Goal: Information Seeking & Learning: Learn about a topic

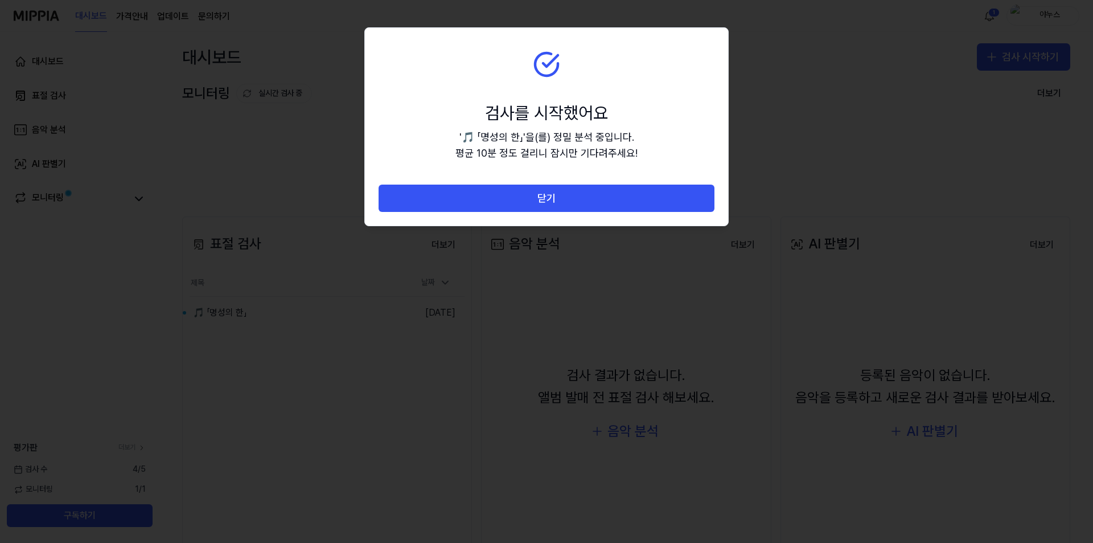
click at [521, 195] on button "닫기" at bounding box center [547, 197] width 336 height 27
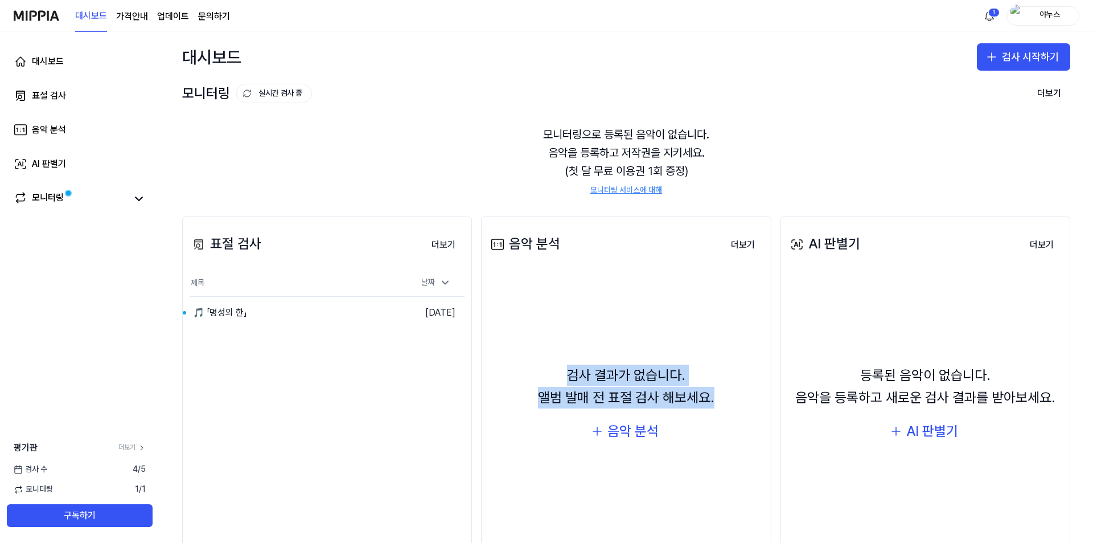
drag, startPoint x: 562, startPoint y: 374, endPoint x: 588, endPoint y: 385, distance: 28.0
click at [726, 392] on div "검사 결과가 없습니다. 앨범 발매 전 표절 검사 해보세요. 음악 분석" at bounding box center [625, 404] width 275 height 253
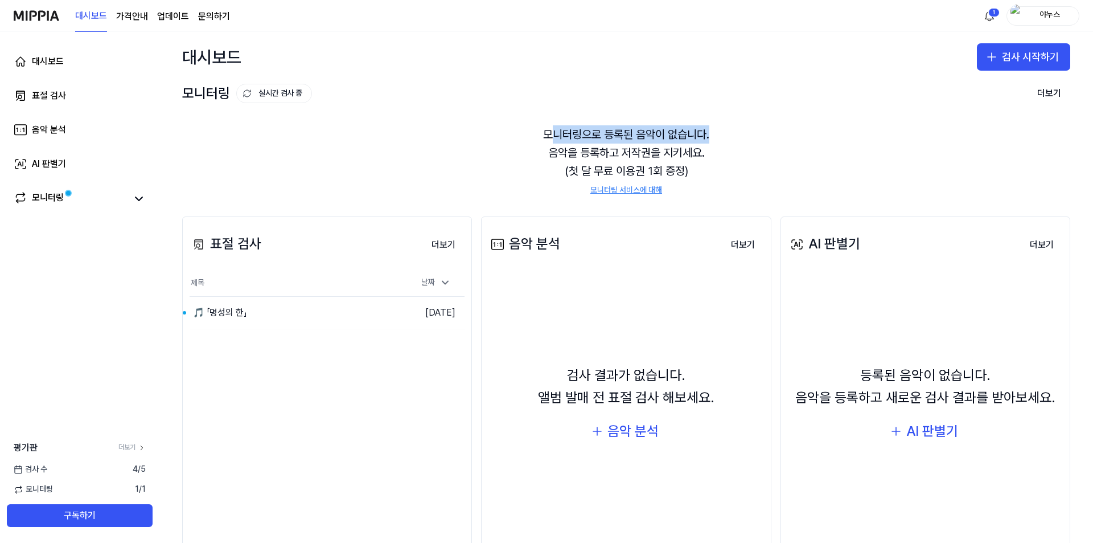
drag, startPoint x: 553, startPoint y: 135, endPoint x: 721, endPoint y: 132, distance: 168.5
click at [721, 132] on div "모니터링으로 등록된 음악이 없습니다. 음악을 등록하고 저작권을 지키세요. (첫 달 무료 이용권 1회 증정) 모니터링 서비스에 대해" at bounding box center [626, 161] width 888 height 98
drag, startPoint x: 722, startPoint y: 135, endPoint x: 721, endPoint y: 142, distance: 6.9
click at [722, 137] on div "모니터링으로 등록된 음악이 없습니다. 음악을 등록하고 저작권을 지키세요. (첫 달 무료 이용권 1회 증정) 모니터링 서비스에 대해" at bounding box center [626, 161] width 888 height 98
drag, startPoint x: 544, startPoint y: 154, endPoint x: 738, endPoint y: 153, distance: 194.1
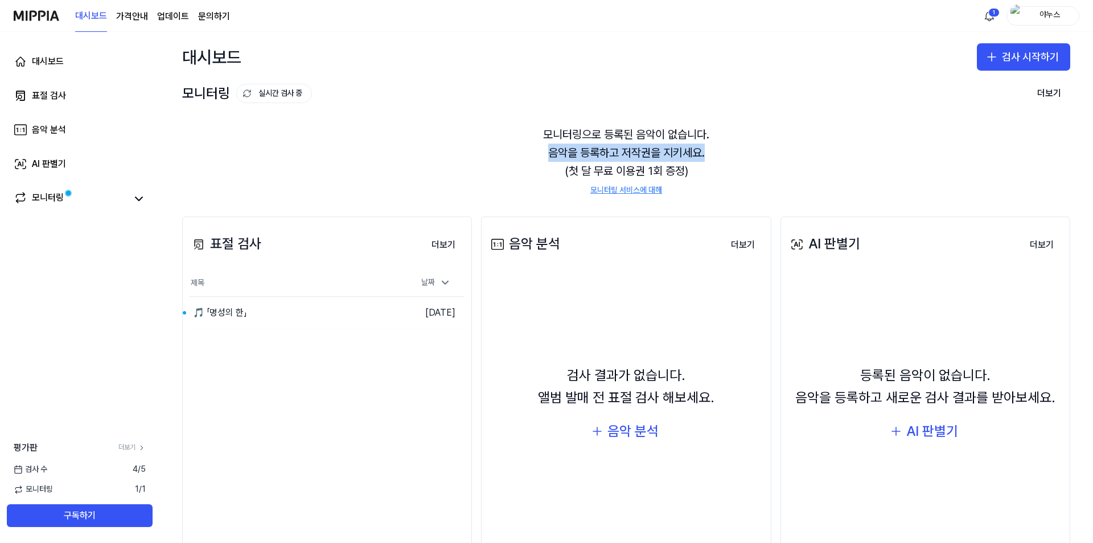
click at [738, 153] on div "모니터링으로 등록된 음악이 없습니다. 음악을 등록하고 저작권을 지키세요. (첫 달 무료 이용권 1회 증정) 모니터링 서비스에 대해" at bounding box center [626, 161] width 888 height 98
click at [733, 158] on div "모니터링으로 등록된 음악이 없습니다. 음악을 등록하고 저작권을 지키세요. (첫 달 무료 이용권 1회 증정) 모니터링 서비스에 대해" at bounding box center [626, 161] width 888 height 98
click at [393, 307] on button "이동하기" at bounding box center [375, 312] width 41 height 18
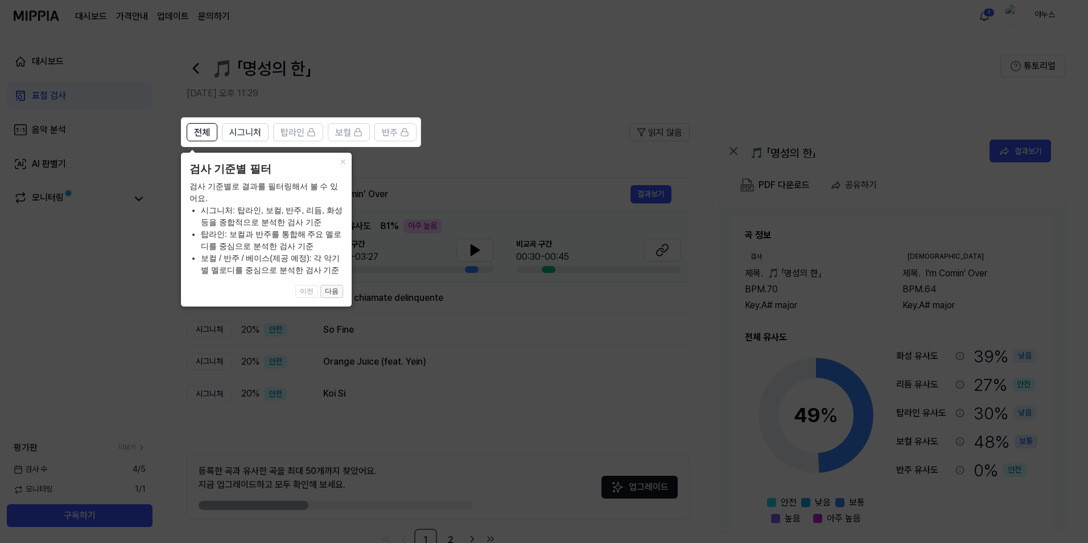
click at [332, 289] on button "다음" at bounding box center [332, 292] width 23 height 14
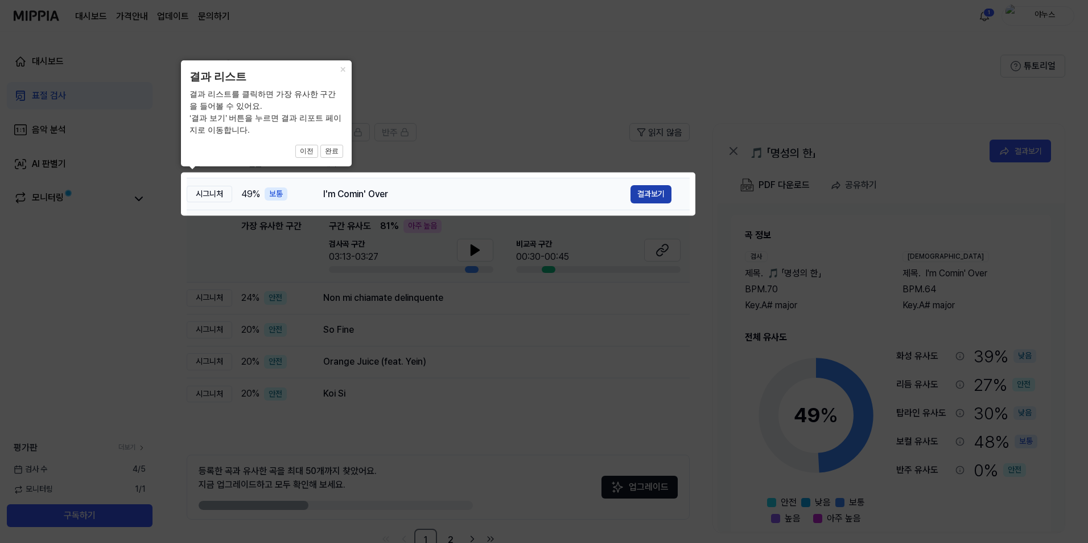
click at [639, 186] on button "결과보기" at bounding box center [651, 194] width 41 height 18
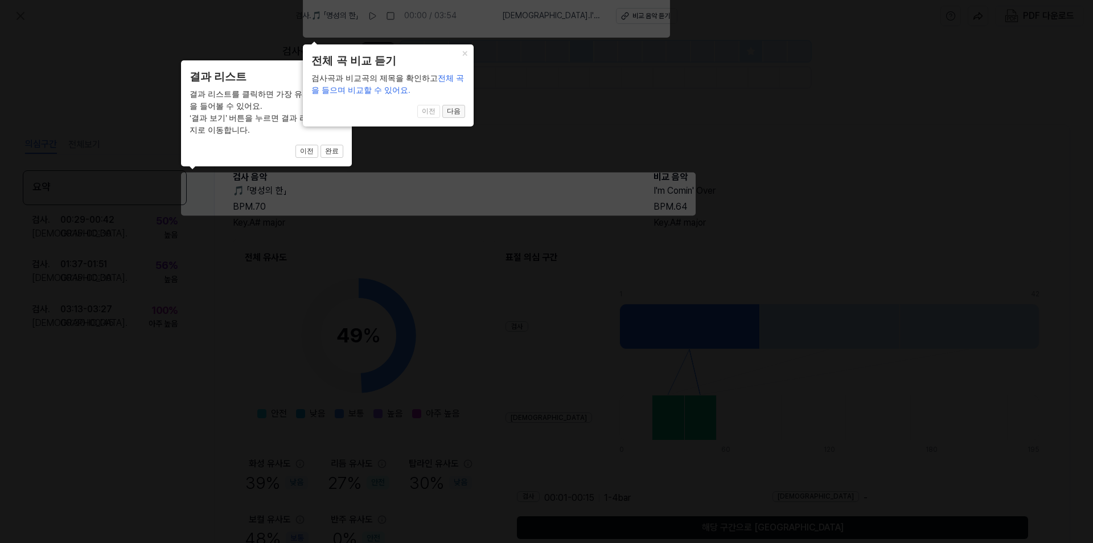
click at [464, 112] on button "다음" at bounding box center [453, 112] width 23 height 14
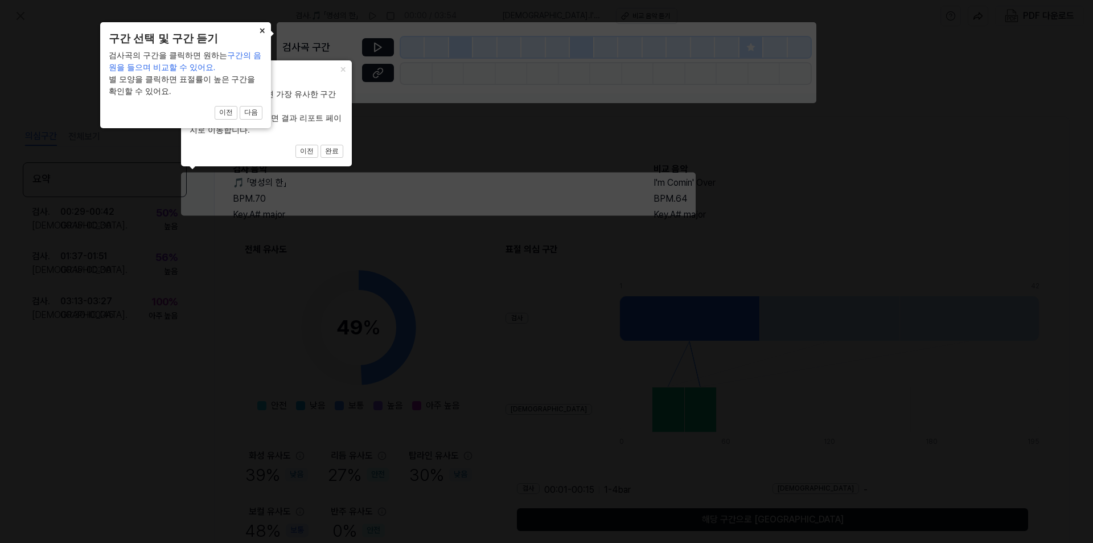
click at [262, 30] on button "×" at bounding box center [262, 30] width 18 height 16
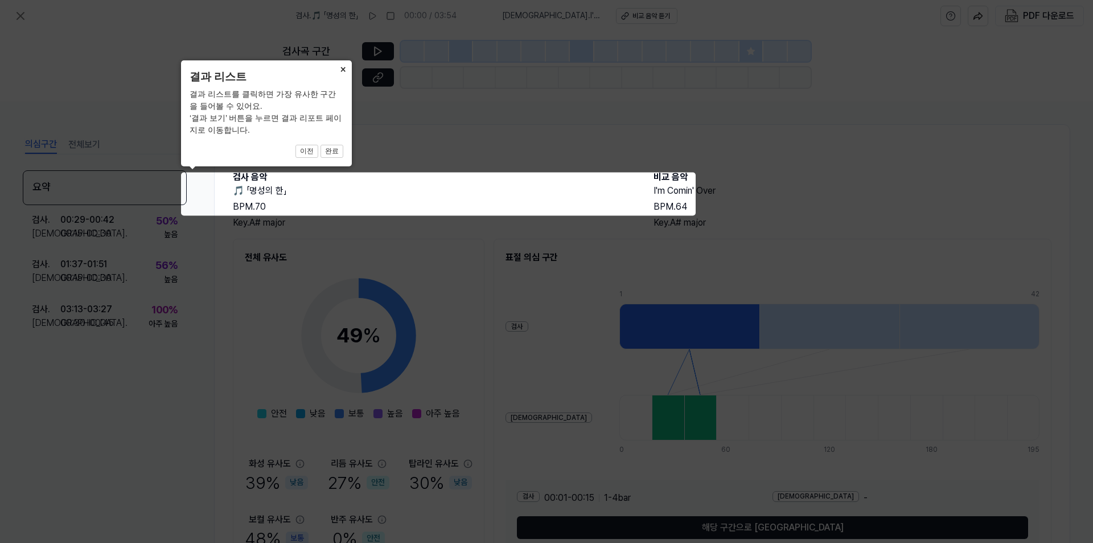
click at [340, 72] on button "×" at bounding box center [343, 68] width 18 height 16
click at [333, 158] on div "× 결과 리스트 결과 리스트를 클릭하면 가장 유사한 구간을 들어볼 수 있어요. ‘결과 보기’ 버튼을 누르면 결과 리포트 페이지로 이동합니다. …" at bounding box center [266, 113] width 171 height 106
click at [338, 150] on button "완료" at bounding box center [332, 152] width 23 height 14
click at [335, 151] on button "완료" at bounding box center [332, 152] width 23 height 14
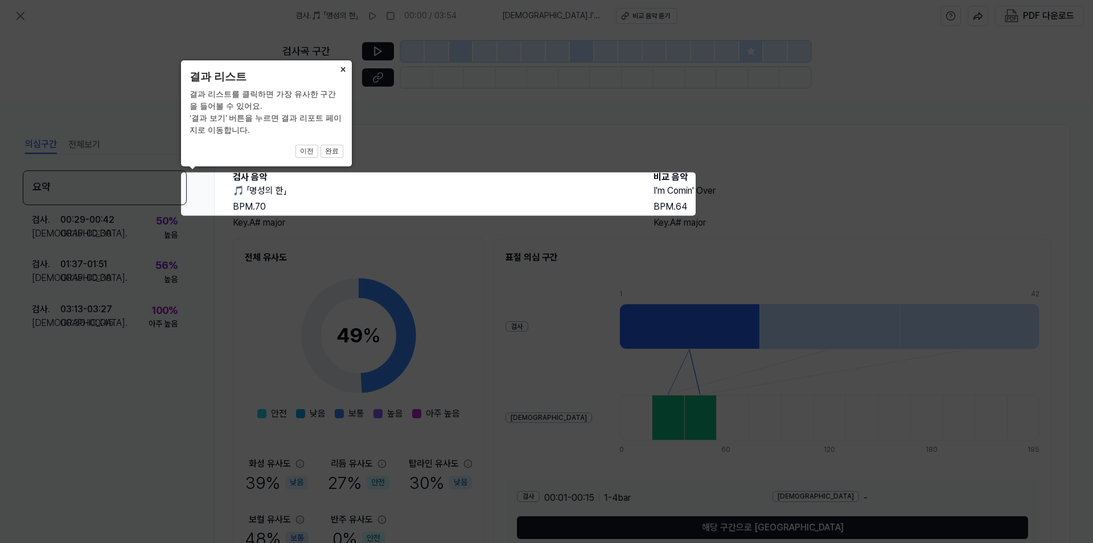
click at [344, 71] on button "×" at bounding box center [343, 68] width 18 height 16
click at [630, 260] on icon at bounding box center [546, 271] width 1093 height 543
click at [330, 154] on button "완료" at bounding box center [332, 152] width 23 height 14
click at [217, 326] on icon at bounding box center [546, 271] width 1093 height 543
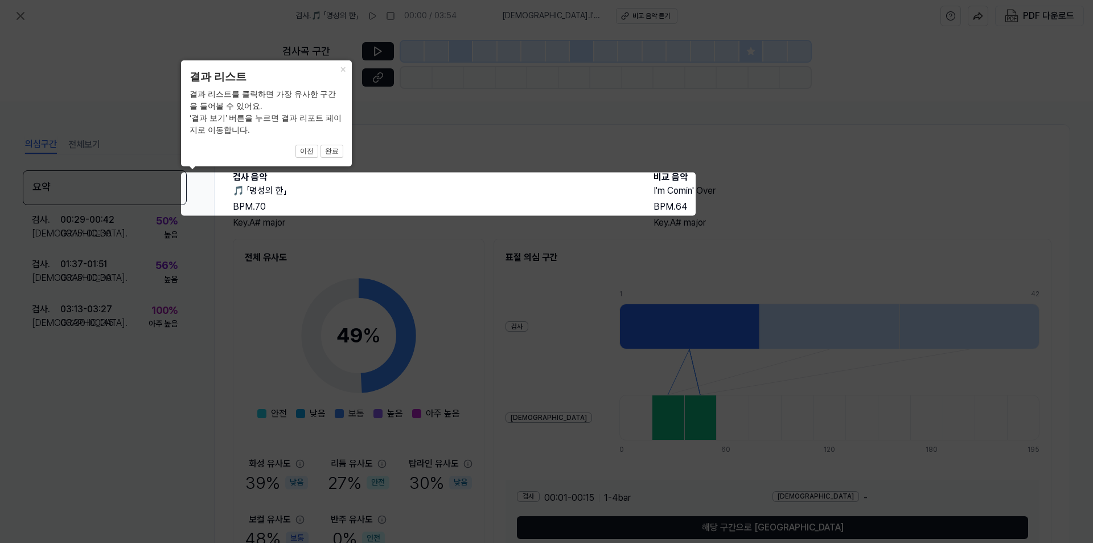
click at [377, 95] on icon at bounding box center [546, 271] width 1093 height 543
click at [323, 68] on div "× 결과 리스트 결과 리스트를 클릭하면 가장 유사한 구간을 들어볼 수 있어요. ‘결과 보기’ 버튼을 누르면 결과 리포트 페이지로 이동합니다. …" at bounding box center [266, 113] width 171 height 106
click at [149, 126] on icon at bounding box center [546, 271] width 1093 height 543
click at [352, 344] on icon at bounding box center [546, 271] width 1093 height 543
click at [360, 347] on icon at bounding box center [546, 271] width 1093 height 543
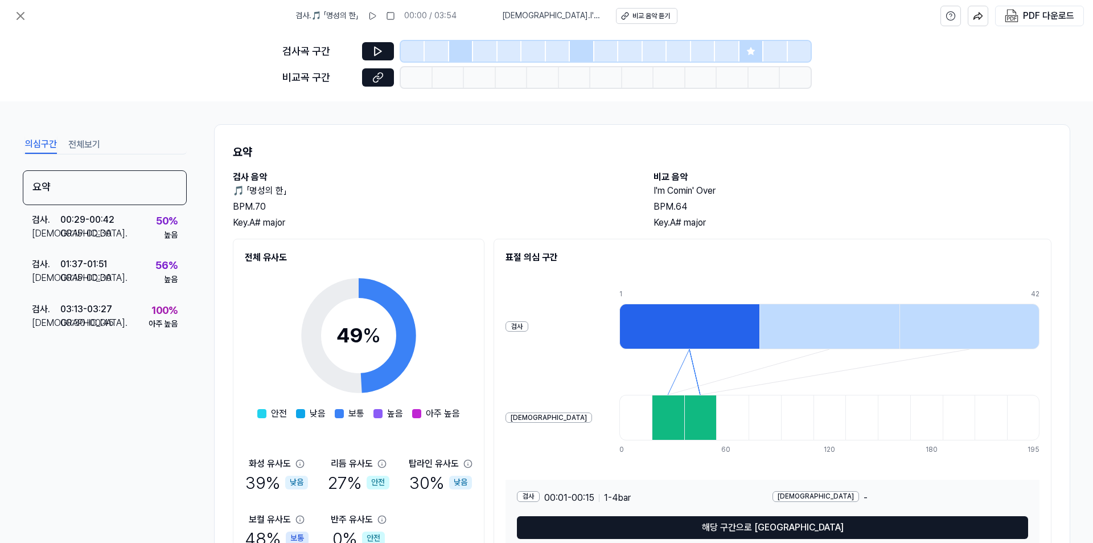
scroll to position [61, 0]
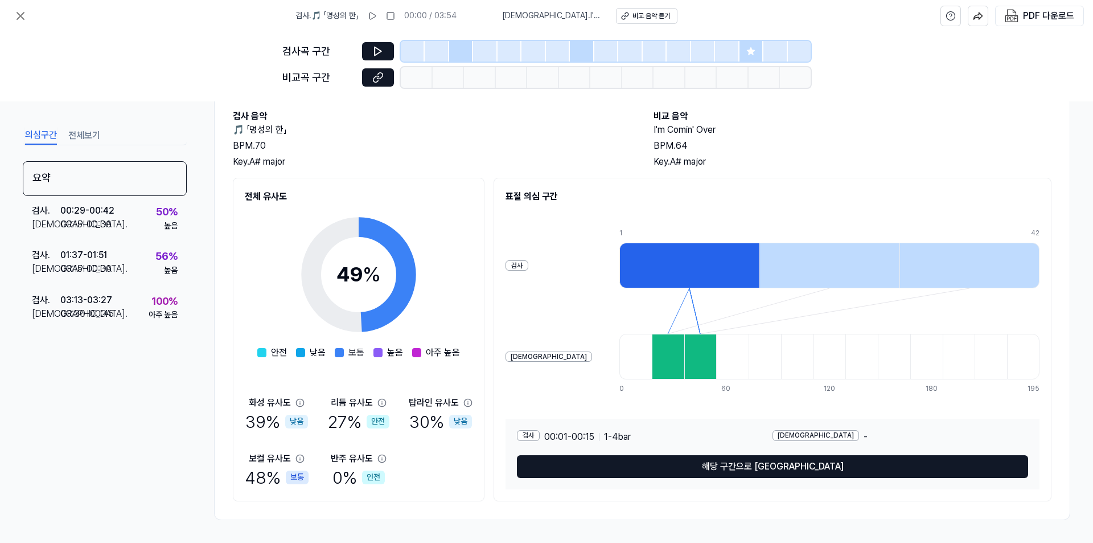
click at [619, 248] on div at bounding box center [689, 266] width 140 height 46
click at [376, 52] on icon at bounding box center [377, 51] width 11 height 11
click at [104, 227] on div "00:15 - 00:30" at bounding box center [85, 224] width 51 height 14
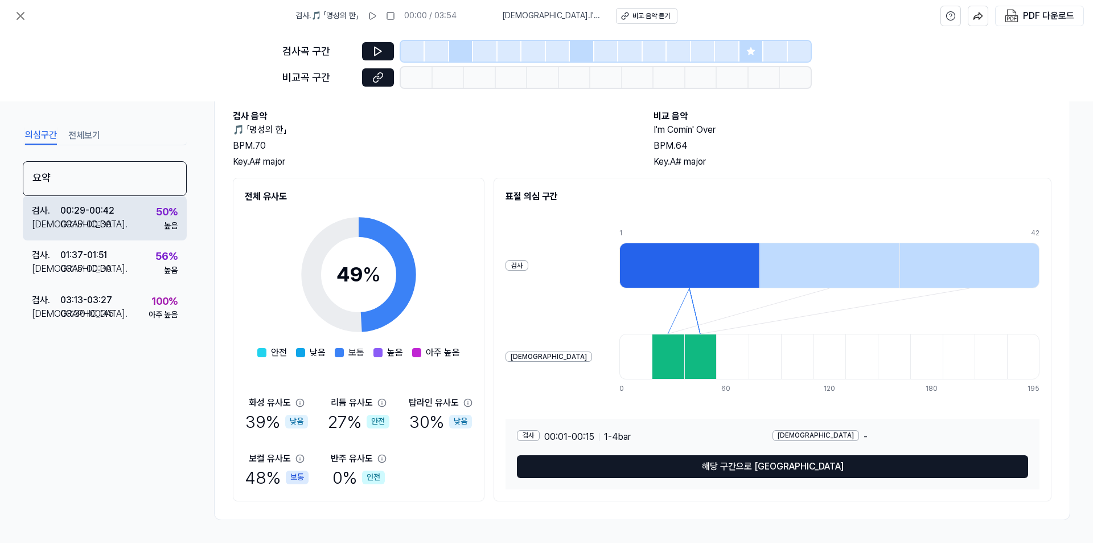
scroll to position [239, 0]
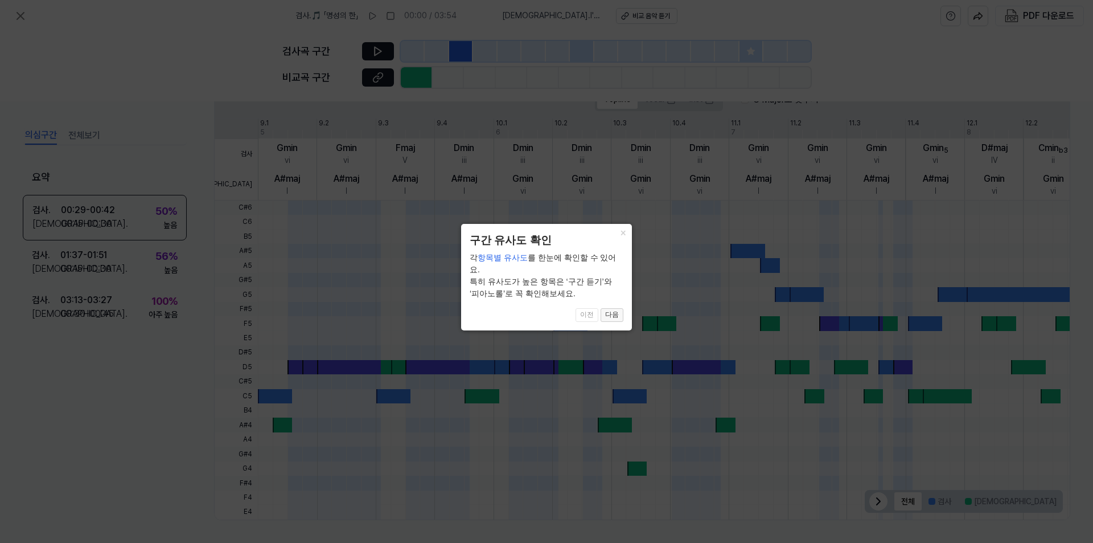
click at [614, 308] on button "다음" at bounding box center [612, 315] width 23 height 14
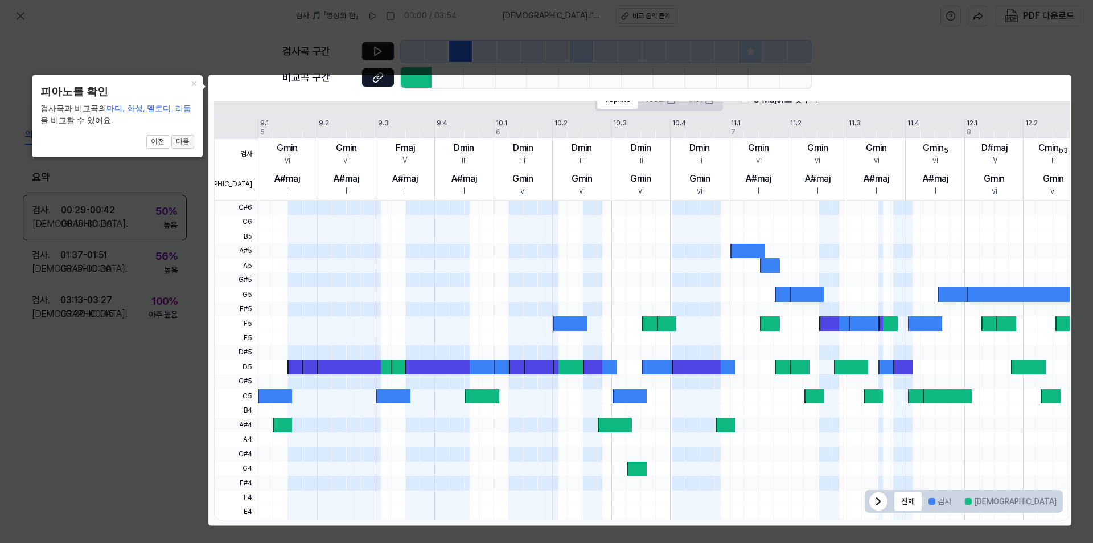
click at [181, 144] on button "다음" at bounding box center [182, 142] width 23 height 14
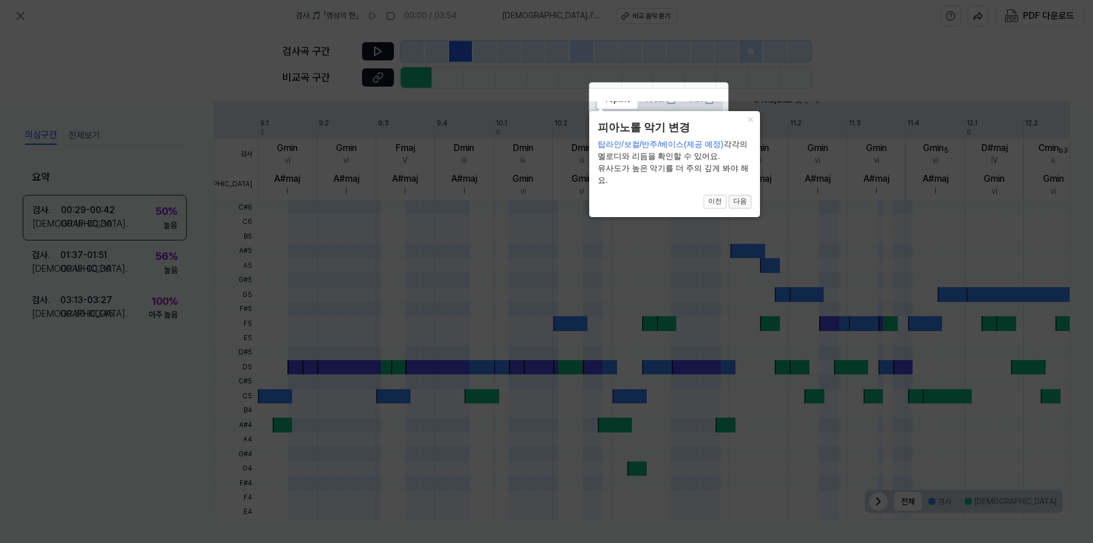
click at [738, 202] on button "다음" at bounding box center [740, 202] width 23 height 14
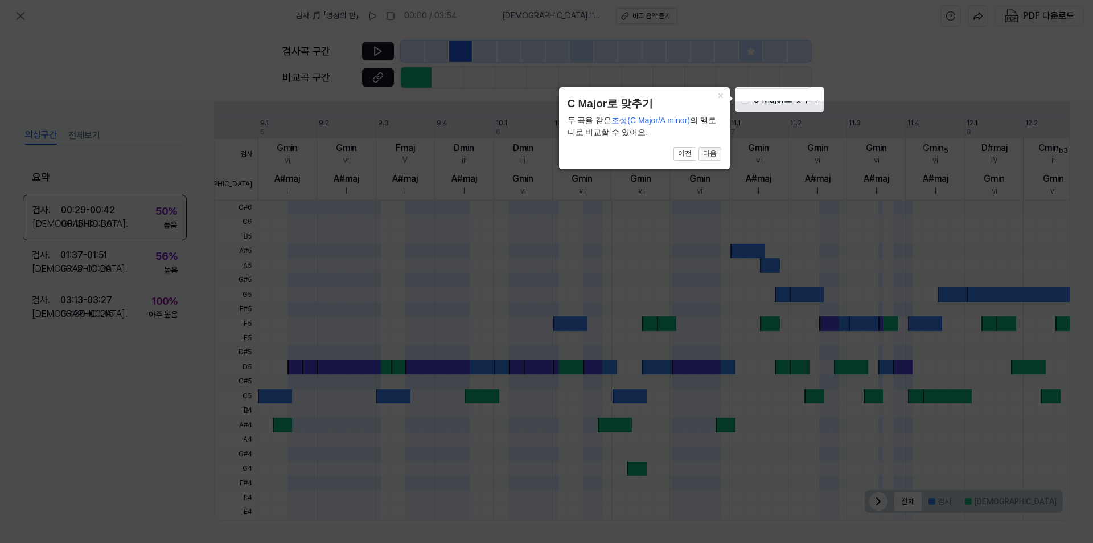
click at [712, 159] on button "다음" at bounding box center [710, 154] width 23 height 14
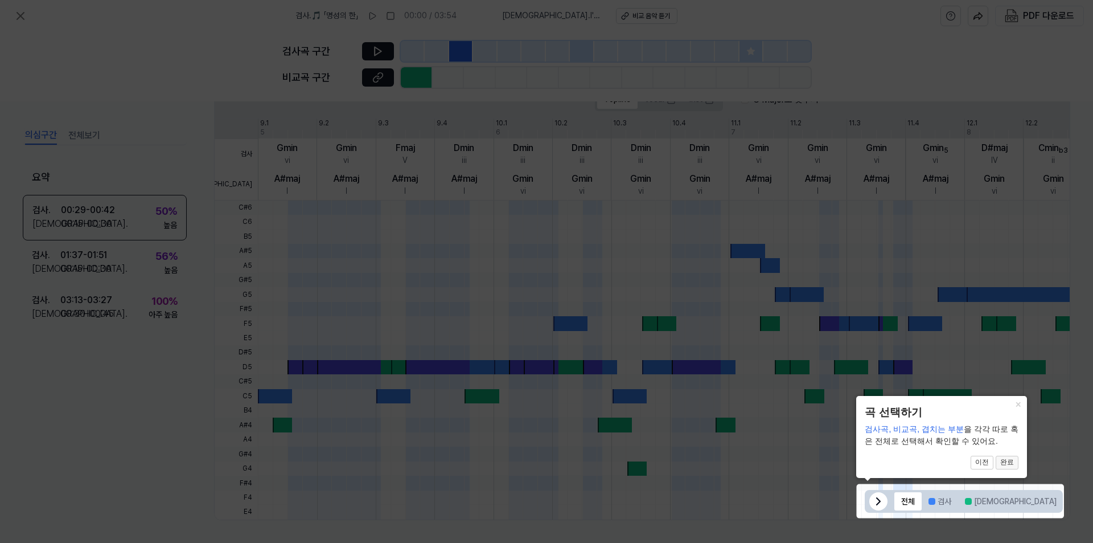
click at [1013, 466] on button "완료" at bounding box center [1007, 462] width 23 height 14
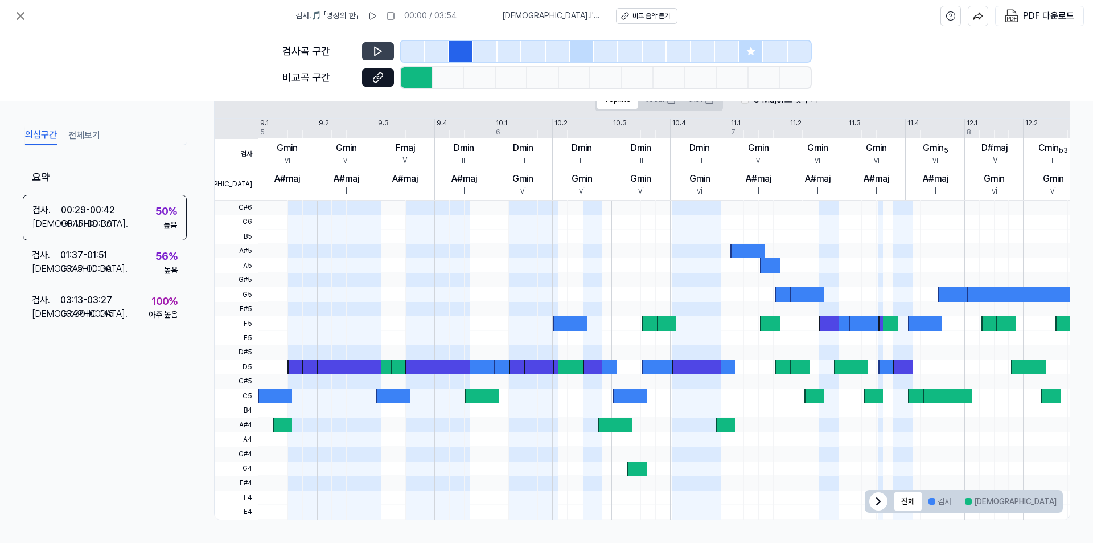
click at [372, 48] on icon at bounding box center [377, 51] width 11 height 11
click at [373, 48] on icon at bounding box center [377, 51] width 11 height 11
click at [270, 398] on div at bounding box center [275, 396] width 34 height 14
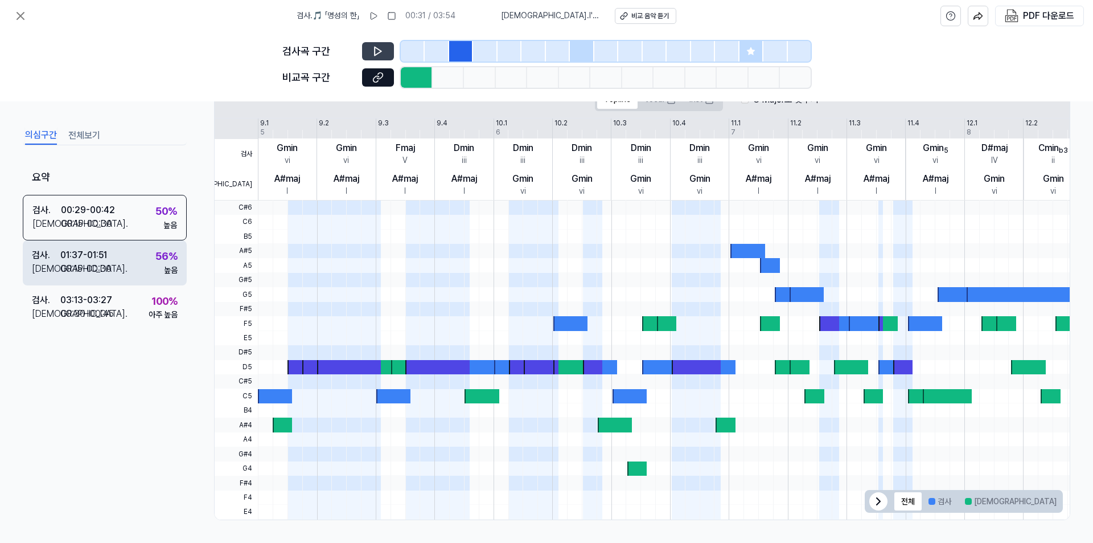
click at [99, 269] on div "00:15 - 00:30" at bounding box center [85, 269] width 51 height 14
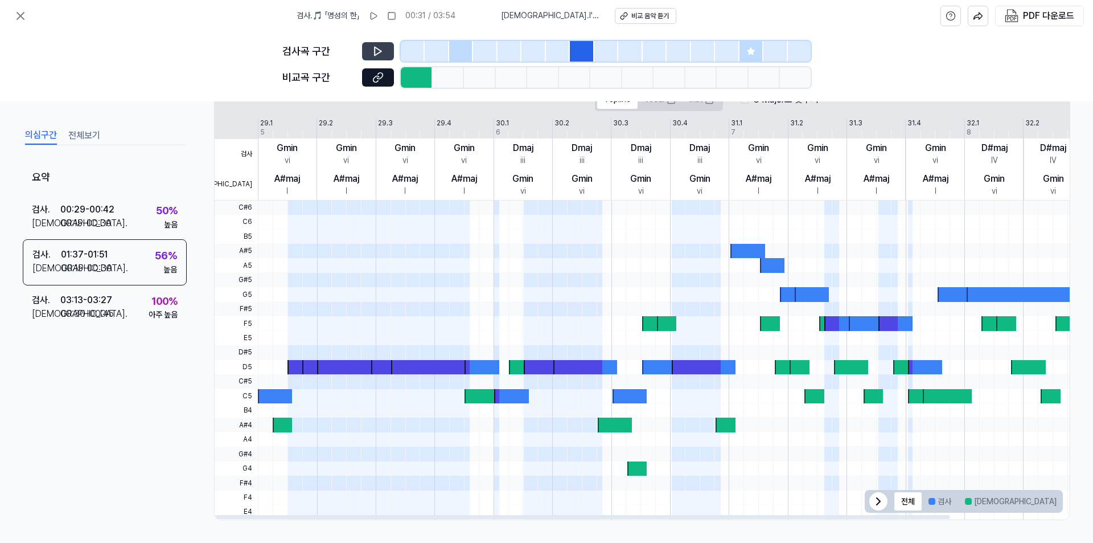
click at [372, 51] on button at bounding box center [378, 51] width 32 height 18
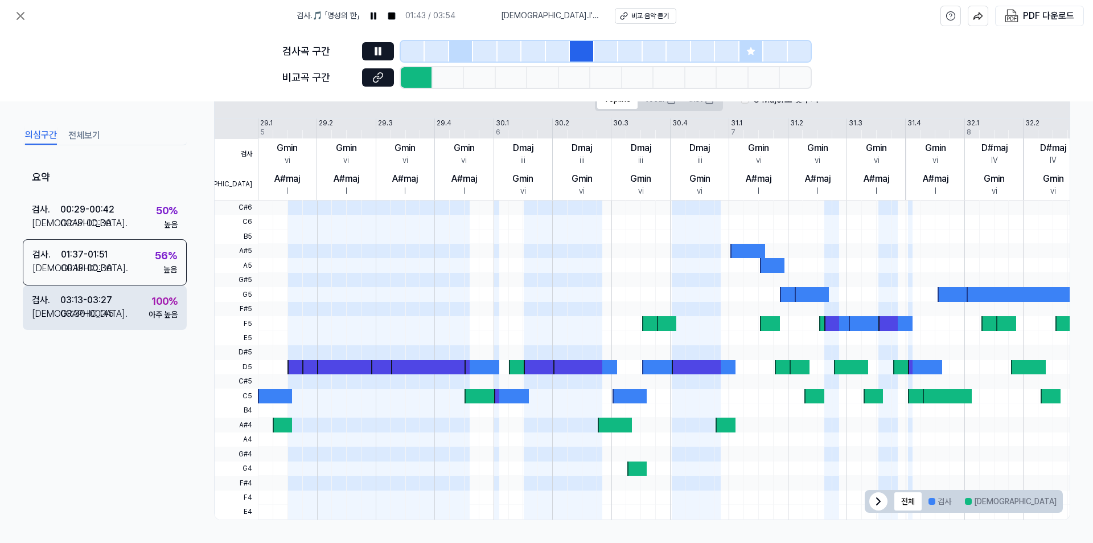
click at [145, 315] on div "검사 . 03:13 - 03:27 비교 . 00:30 - 00:45 100 % 아주 높음" at bounding box center [105, 307] width 164 height 44
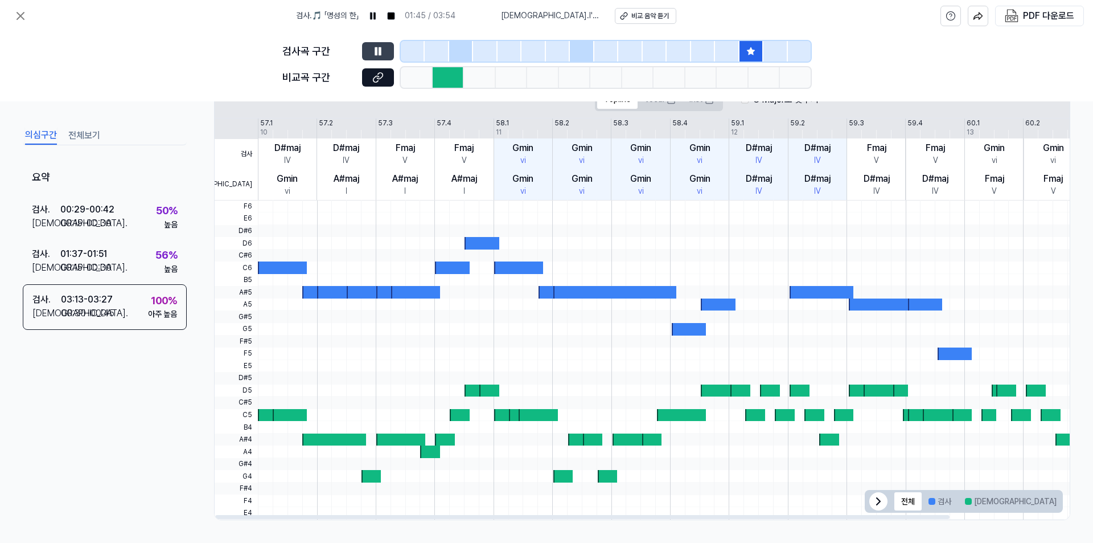
click at [374, 55] on icon at bounding box center [377, 51] width 11 height 11
click at [378, 47] on icon at bounding box center [377, 51] width 11 height 11
click at [89, 132] on button "전체보기" at bounding box center [84, 135] width 32 height 18
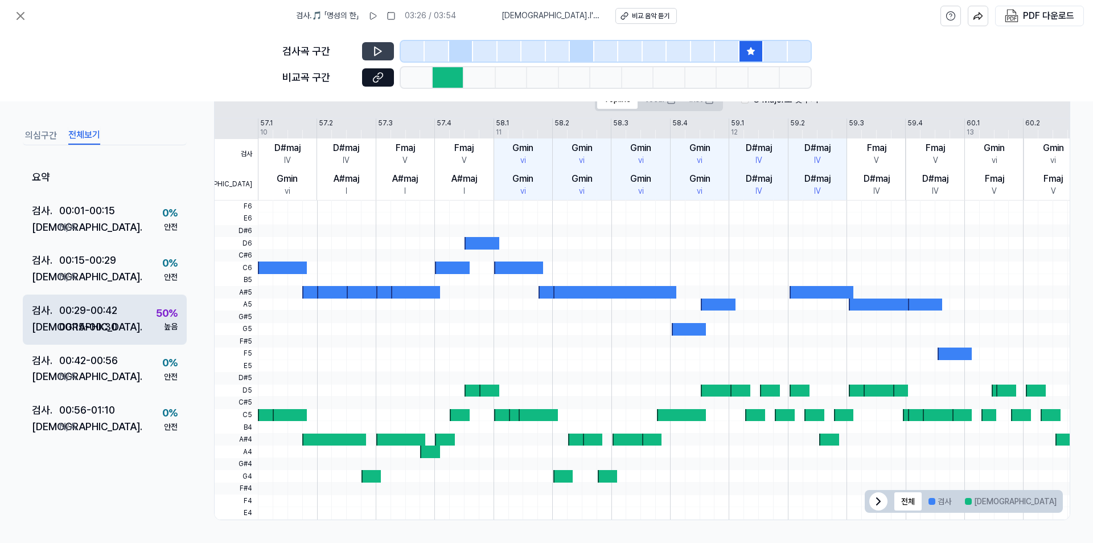
click at [157, 321] on div "50 % 높음" at bounding box center [167, 318] width 22 height 27
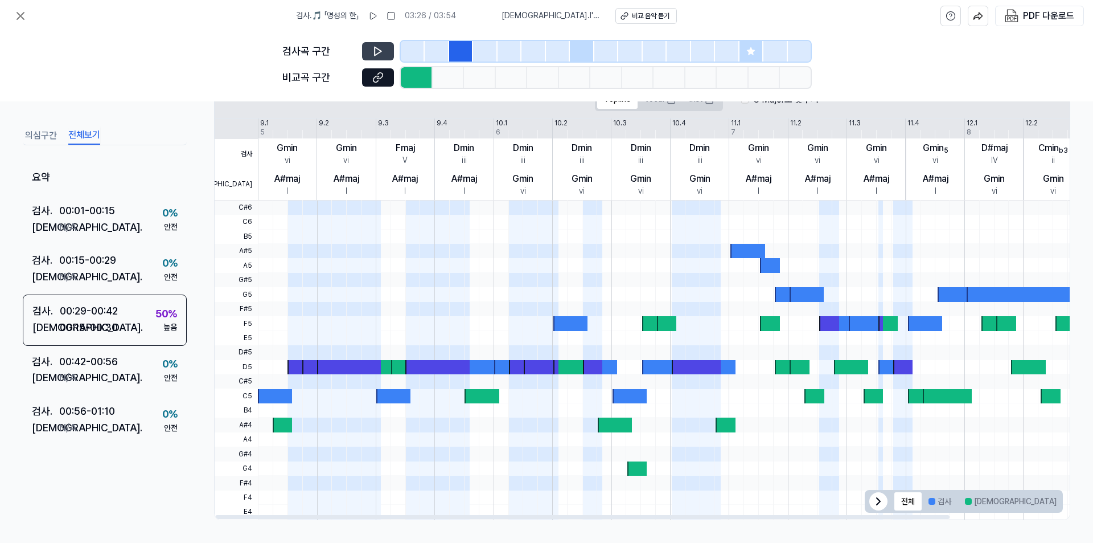
click at [376, 47] on icon at bounding box center [377, 51] width 11 height 11
click at [638, 13] on div "비교 음악 듣기" at bounding box center [651, 16] width 38 height 10
click at [377, 16] on icon at bounding box center [372, 15] width 9 height 9
click at [377, 18] on icon at bounding box center [372, 15] width 9 height 9
